Goal: Task Accomplishment & Management: Manage account settings

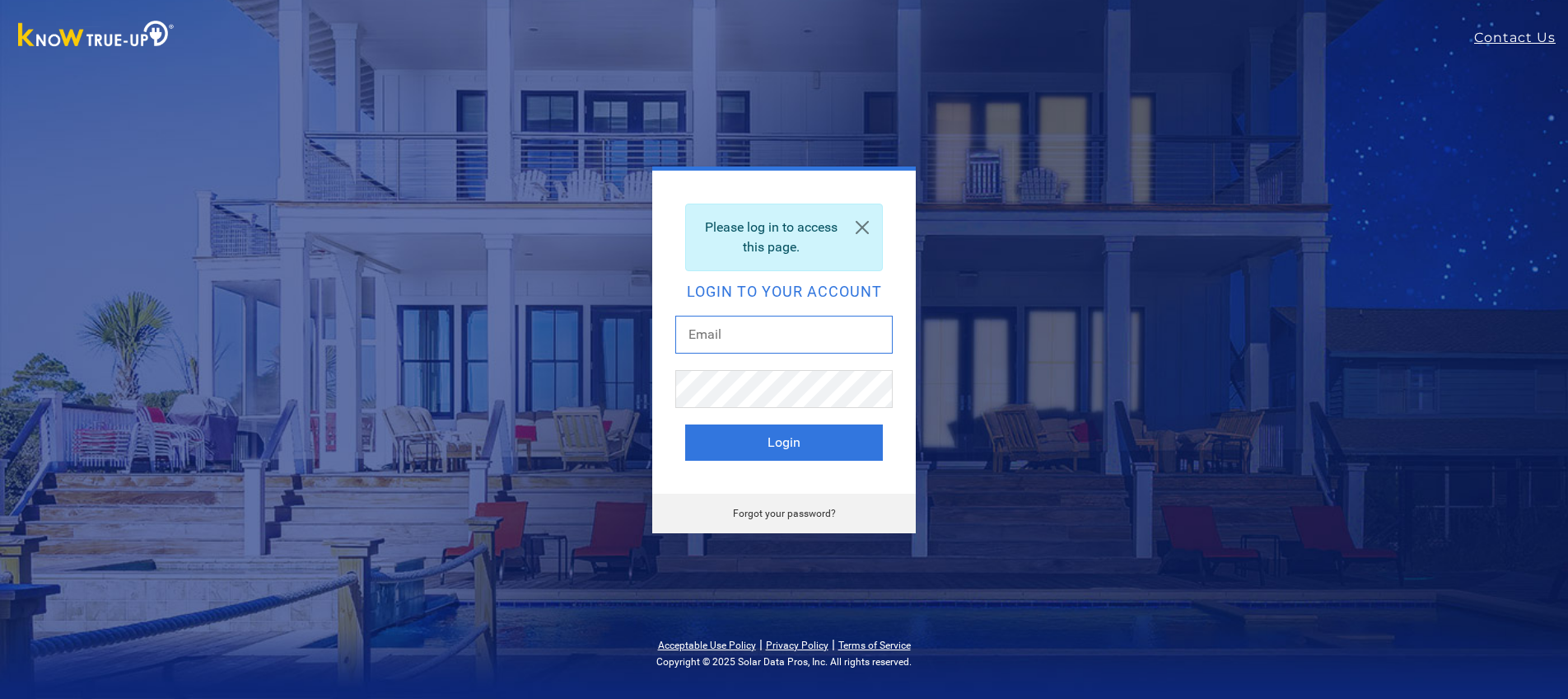
type input "mbourez@aol.com"
click at [783, 420] on div at bounding box center [784, 397] width 218 height 54
click at [781, 435] on button "Login" at bounding box center [784, 442] width 198 height 37
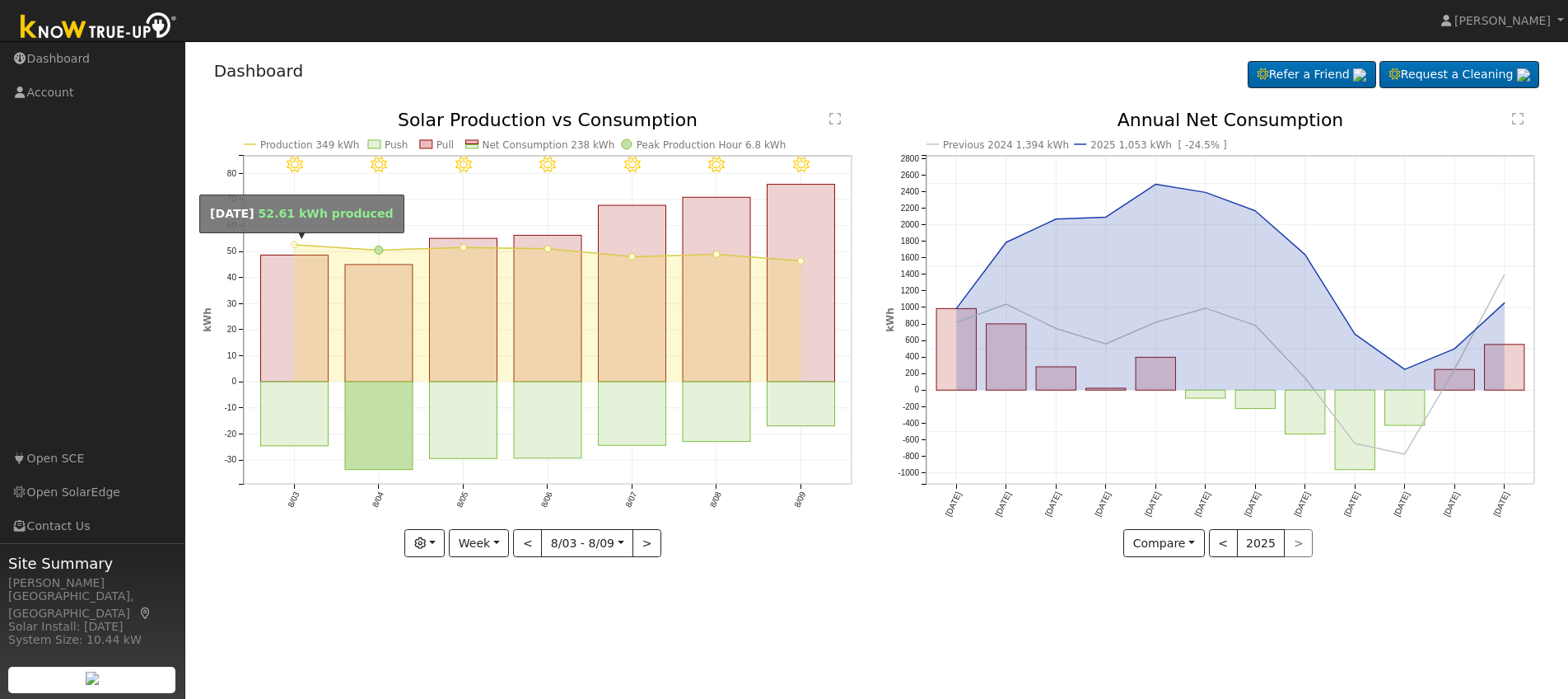
click at [294, 244] on circle "onclick=""" at bounding box center [294, 244] width 7 height 7
